Goal: Check status: Check status

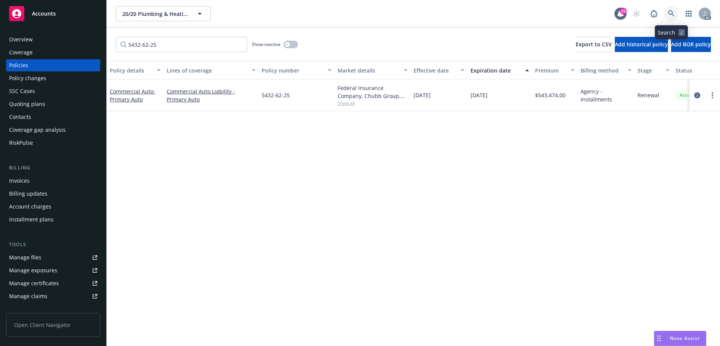
click at [673, 8] on link at bounding box center [671, 13] width 15 height 15
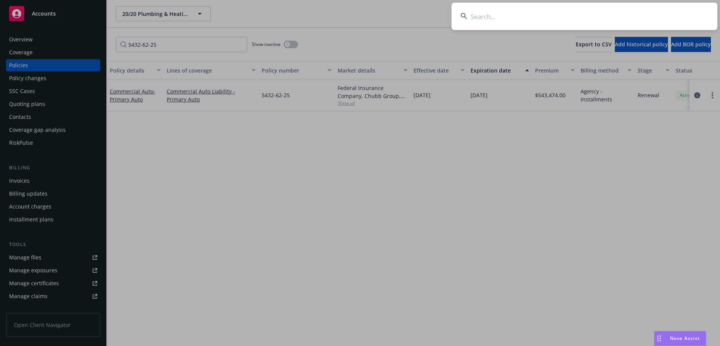
click at [479, 17] on input at bounding box center [585, 16] width 266 height 27
paste input "Wesafeguard"
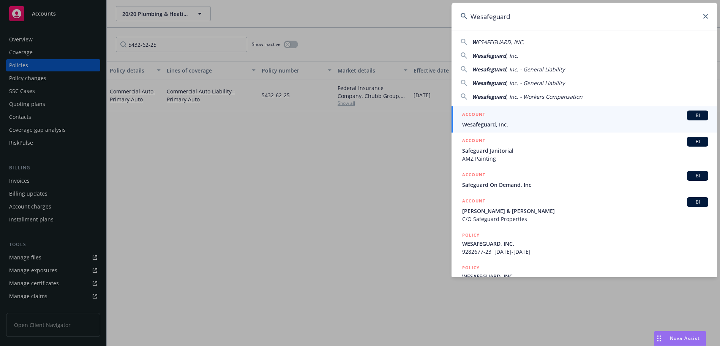
type input "Wesafeguard"
click at [558, 120] on div "ACCOUNT BI" at bounding box center [585, 116] width 246 height 10
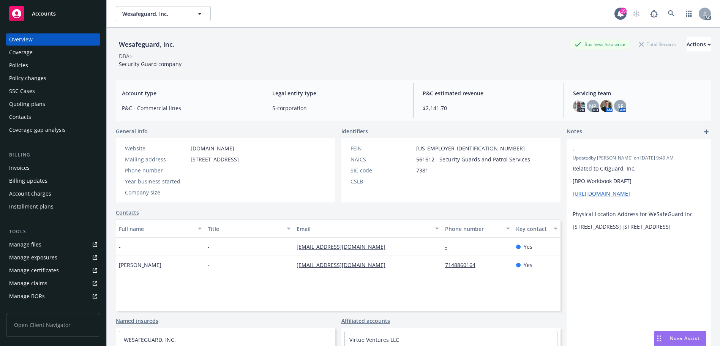
click at [31, 62] on div "Policies" at bounding box center [53, 65] width 88 height 12
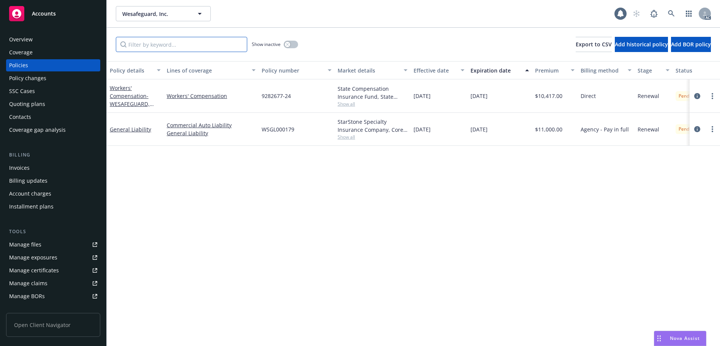
click at [193, 49] on input "Filter by keyword..." at bounding box center [181, 44] width 131 height 15
paste input "WSGL0001791"
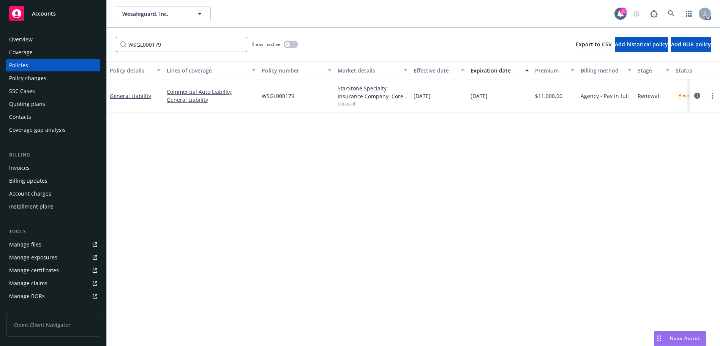
type input "WSGL000179"
click at [38, 81] on div "Policy changes" at bounding box center [27, 78] width 37 height 12
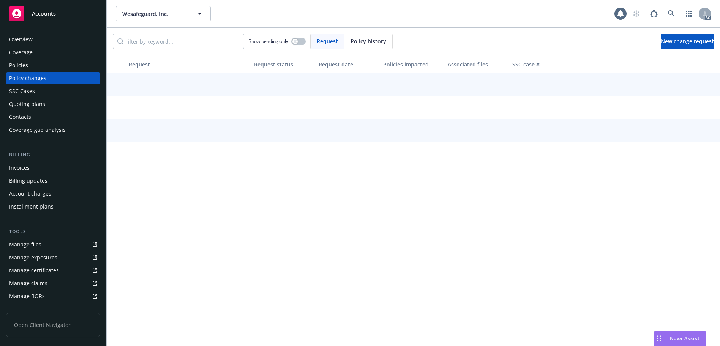
drag, startPoint x: 369, startPoint y: 36, endPoint x: 358, endPoint y: 38, distance: 11.2
click at [364, 38] on div "Policy history" at bounding box center [368, 41] width 48 height 14
click at [176, 38] on input "Filter by keyword..." at bounding box center [178, 41] width 131 height 15
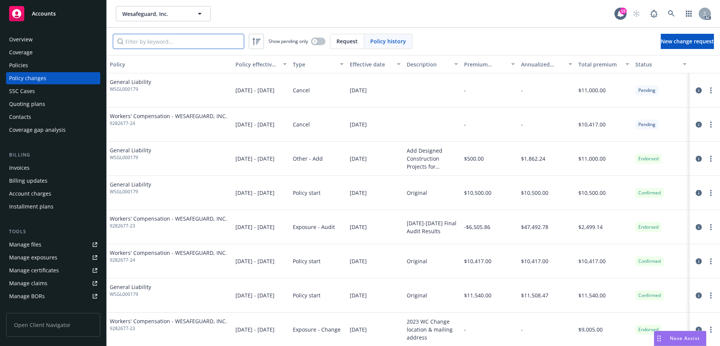
paste input "WSGL0001791"
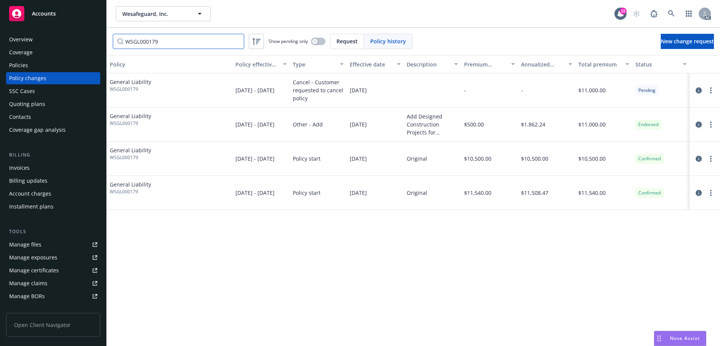
type input "WSGL000179"
click at [696, 122] on icon "circleInformation" at bounding box center [699, 125] width 6 height 6
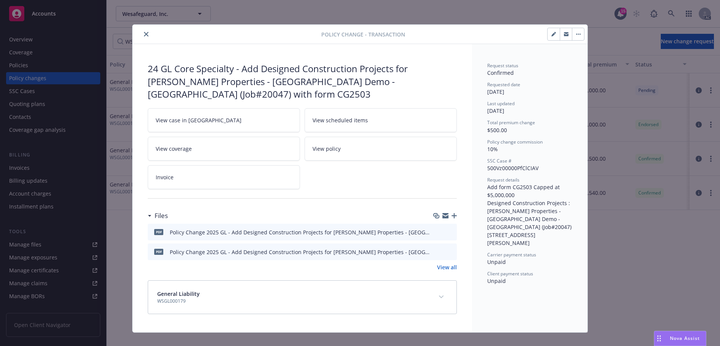
click at [438, 291] on button "expand content" at bounding box center [441, 297] width 12 height 12
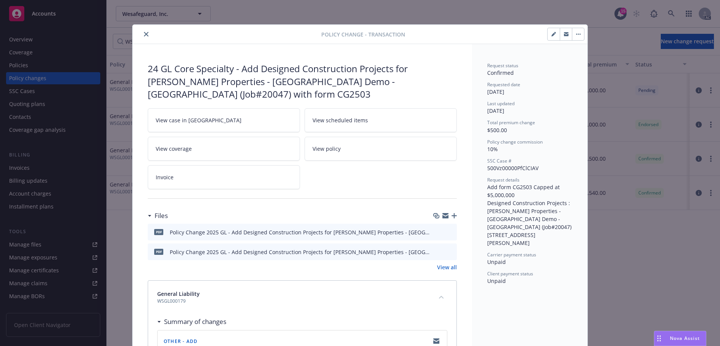
click at [144, 35] on icon "close" at bounding box center [146, 34] width 5 height 5
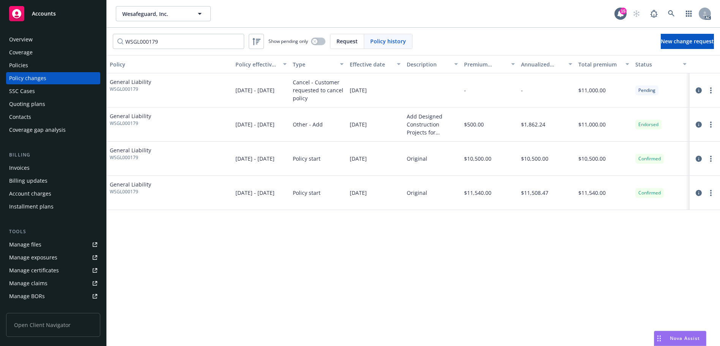
click at [38, 66] on div "Policies" at bounding box center [53, 65] width 88 height 12
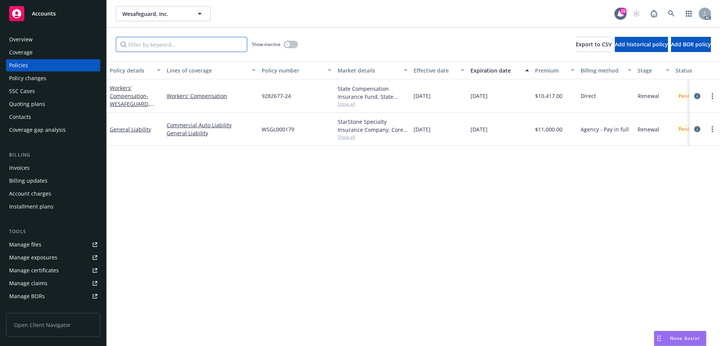
click at [153, 47] on input "Filter by keyword..." at bounding box center [181, 44] width 131 height 15
paste input "WSGL0001791"
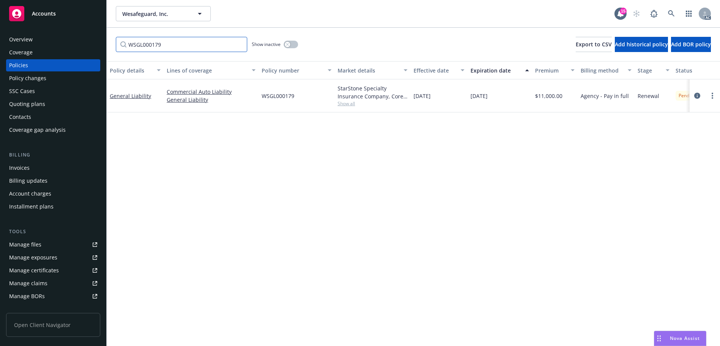
type input "WSGL000179"
